Goal: Contribute content

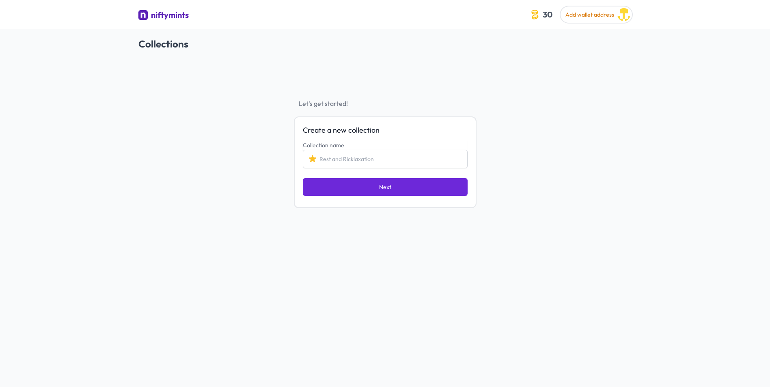
click at [388, 159] on input "Collection name" at bounding box center [385, 159] width 165 height 19
drag, startPoint x: 363, startPoint y: 156, endPoint x: 383, endPoint y: 157, distance: 20.3
click at [383, 157] on input "Collection name" at bounding box center [385, 159] width 165 height 19
click at [385, 158] on input "Collection name" at bounding box center [385, 159] width 165 height 19
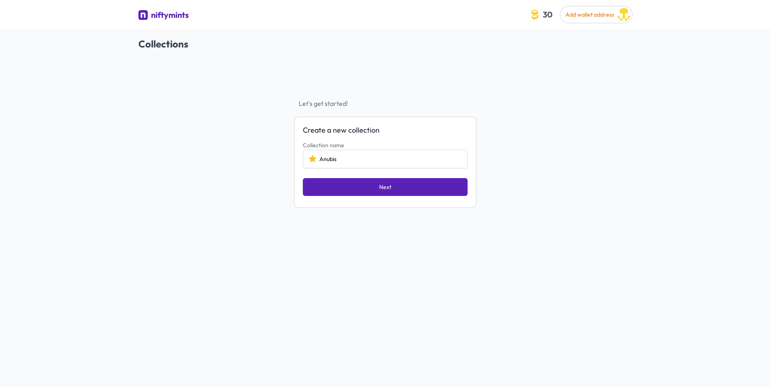
type input "Anubis"
click at [401, 191] on button "Next" at bounding box center [385, 187] width 165 height 18
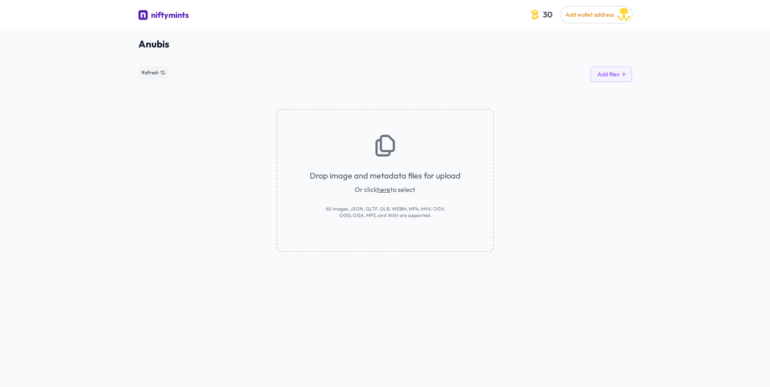
click at [387, 191] on link "here" at bounding box center [383, 189] width 13 height 8
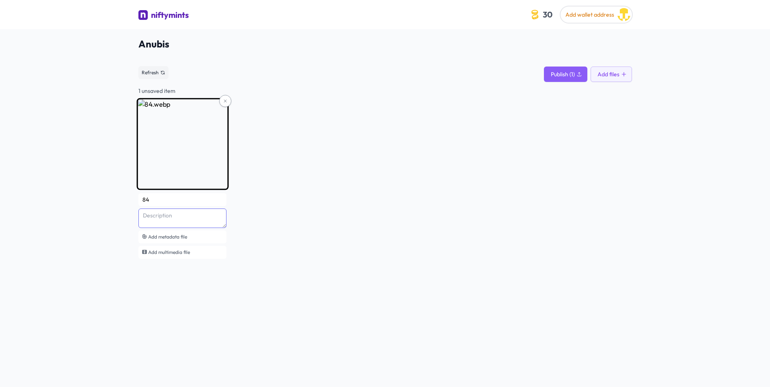
click at [163, 220] on textarea at bounding box center [182, 218] width 88 height 19
click at [154, 199] on input "84" at bounding box center [182, 199] width 88 height 13
click at [291, 217] on div "84 Add metadata file Add multimedia file" at bounding box center [384, 180] width 493 height 161
click at [224, 99] on icon at bounding box center [225, 101] width 5 height 5
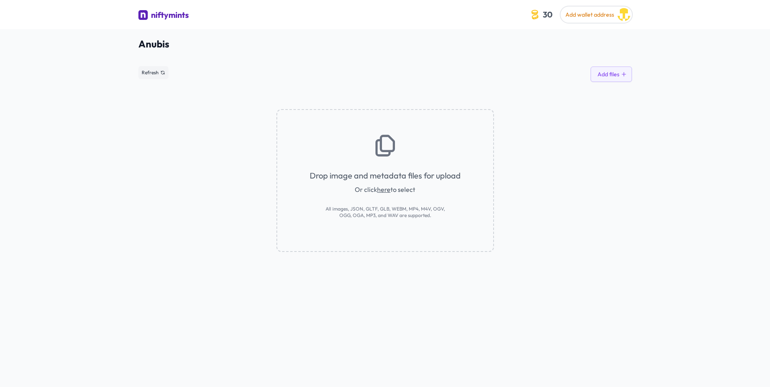
click at [382, 192] on link "here" at bounding box center [383, 189] width 13 height 8
click at [604, 74] on button "Add files" at bounding box center [610, 74] width 41 height 15
click at [544, 248] on div "Drop image and metadata files for upload Or click here to select All images, JS…" at bounding box center [384, 167] width 493 height 170
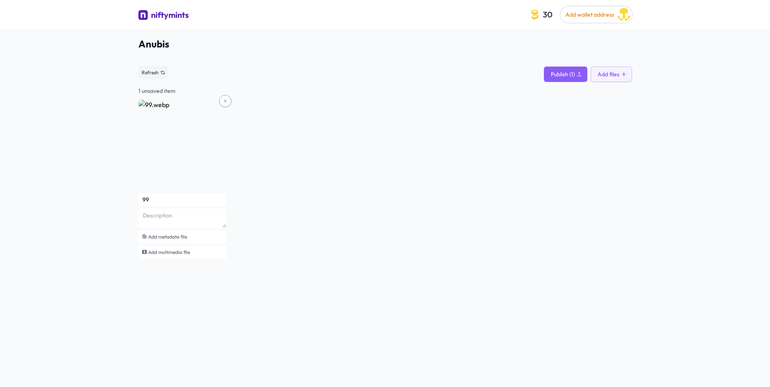
click at [157, 91] on div "1 unsaved item" at bounding box center [384, 91] width 493 height 8
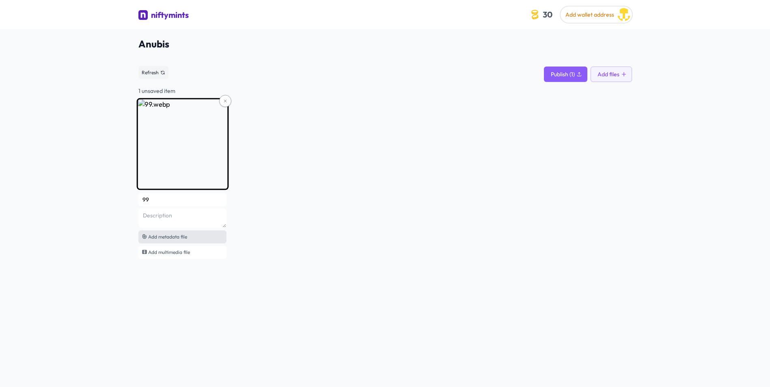
click at [193, 239] on div "Add metadata file" at bounding box center [182, 236] width 88 height 13
click at [230, 100] on button at bounding box center [225, 101] width 12 height 12
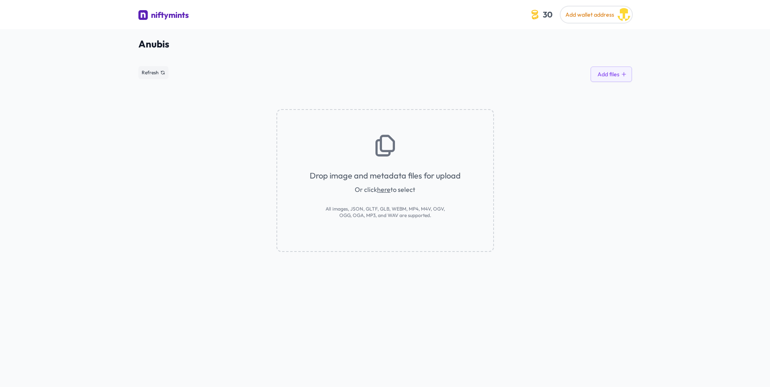
click at [383, 189] on link "here" at bounding box center [383, 189] width 13 height 8
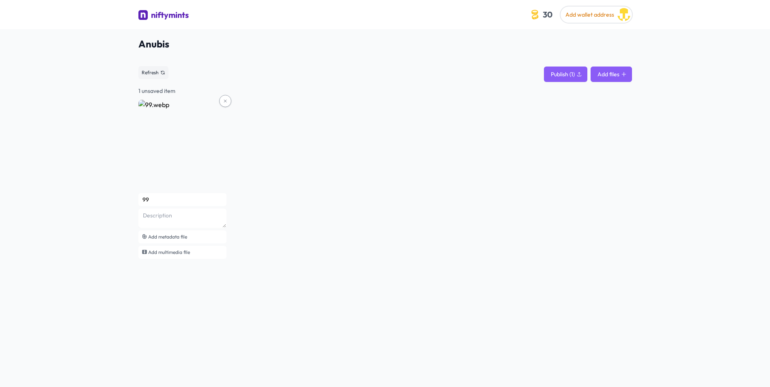
click at [603, 73] on button "Add files" at bounding box center [610, 74] width 41 height 15
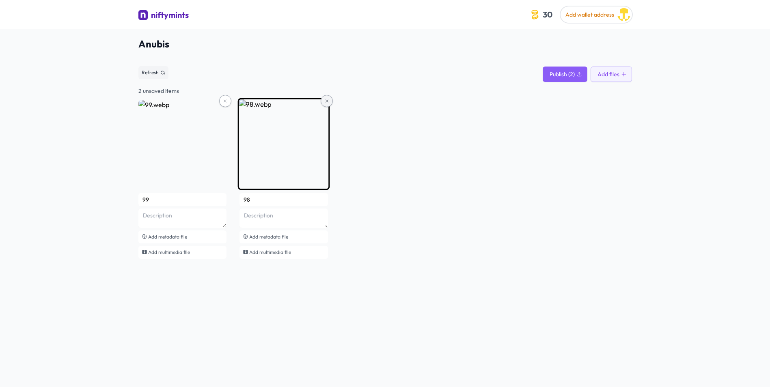
click at [325, 99] on icon at bounding box center [326, 101] width 5 height 5
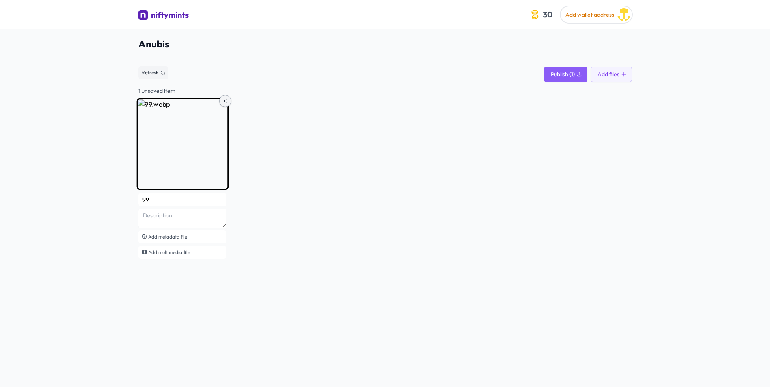
click at [224, 101] on icon at bounding box center [225, 101] width 5 height 5
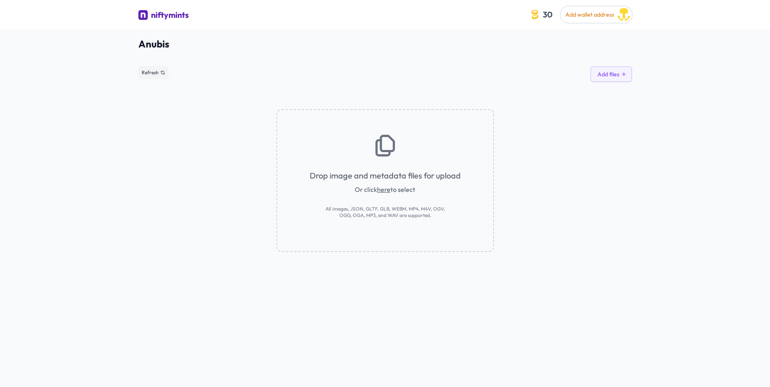
click at [489, 216] on div "Drop image and metadata files for upload Or click here to select All images, JS…" at bounding box center [384, 180] width 217 height 143
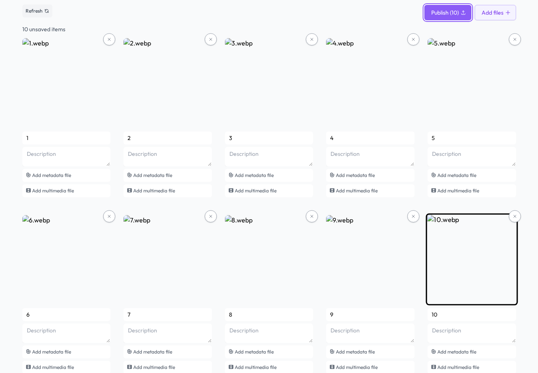
scroll to position [48, 0]
